Goal: Information Seeking & Learning: Learn about a topic

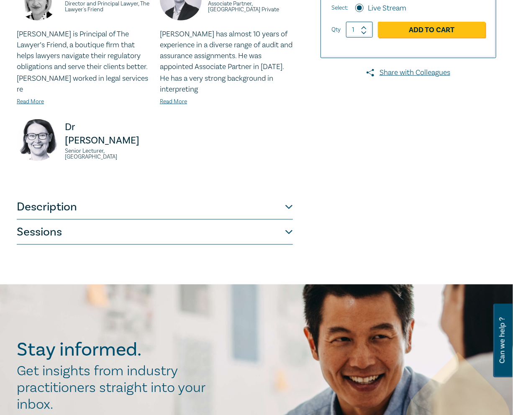
scroll to position [293, 0]
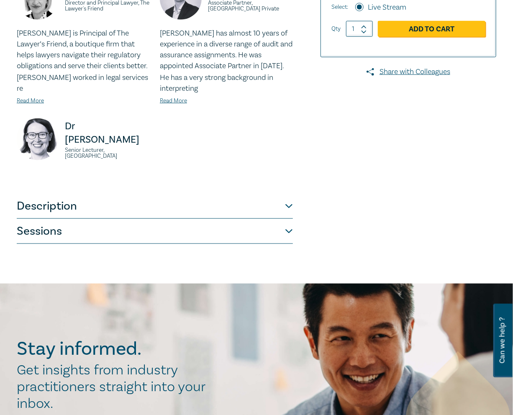
click at [89, 231] on button "Sessions" at bounding box center [155, 231] width 276 height 25
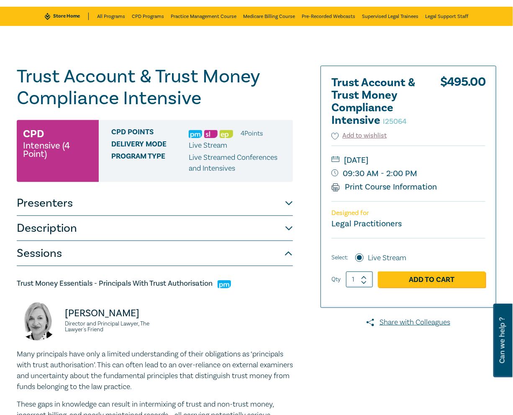
scroll to position [42, 0]
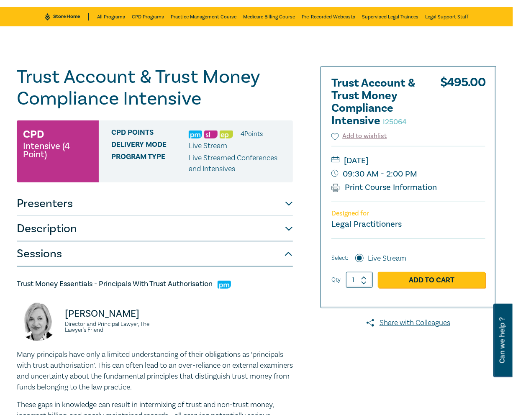
click at [51, 236] on button "Description" at bounding box center [155, 228] width 276 height 25
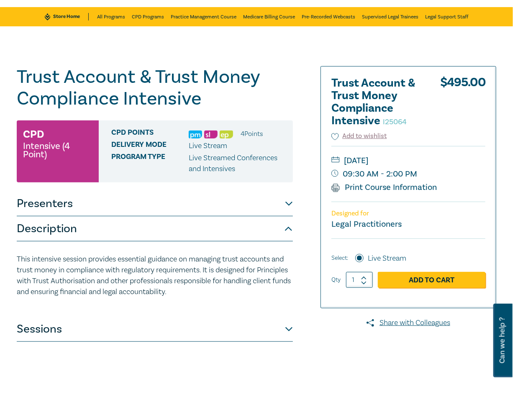
scroll to position [0, 0]
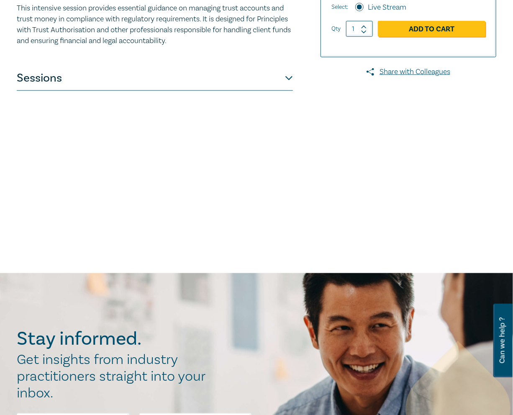
click at [220, 82] on button "Sessions" at bounding box center [155, 78] width 276 height 25
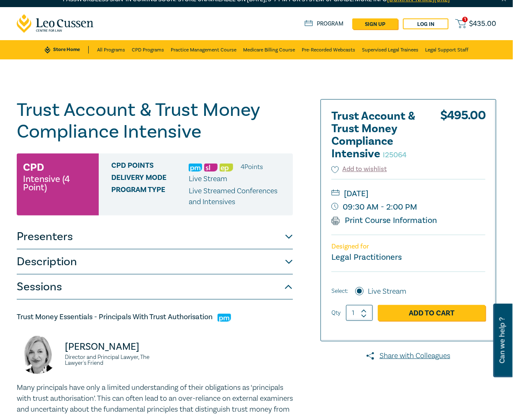
scroll to position [8, 0]
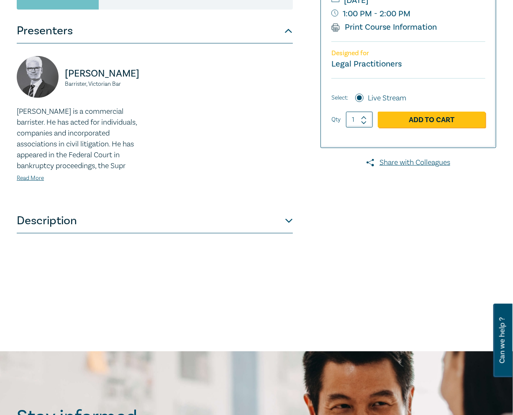
click at [105, 230] on button "Description" at bounding box center [155, 220] width 276 height 25
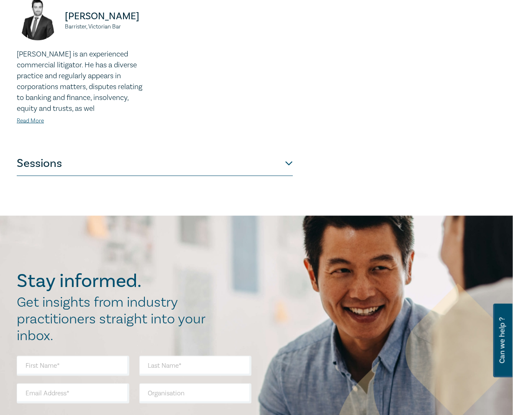
scroll to position [457, 0]
click at [162, 162] on button "Sessions" at bounding box center [155, 163] width 276 height 25
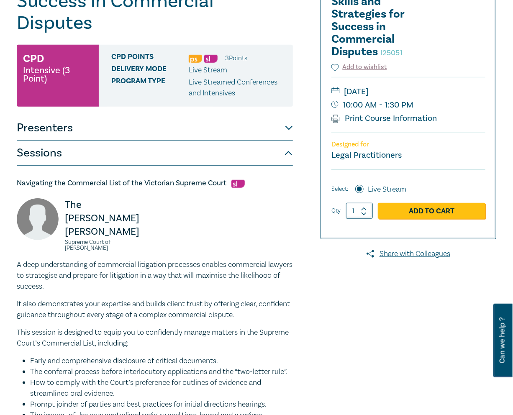
scroll to position [161, 0]
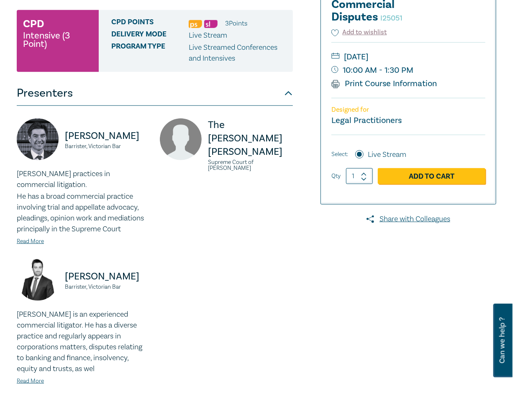
scroll to position [197, 0]
